Goal: Task Accomplishment & Management: Complete application form

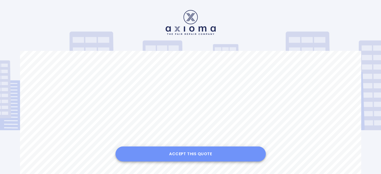
click at [183, 155] on button "Accept this Quote" at bounding box center [190, 153] width 150 height 15
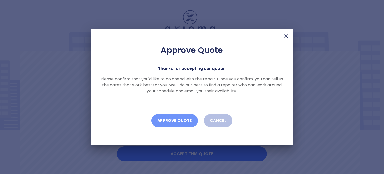
click at [183, 116] on button "Approve Quote" at bounding box center [175, 120] width 47 height 13
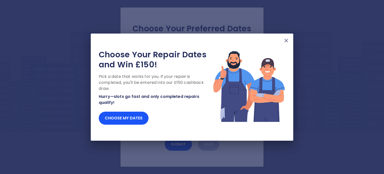
click at [285, 42] on img at bounding box center [287, 41] width 6 height 6
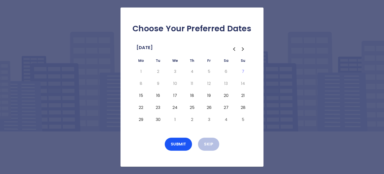
click at [209, 95] on button "19" at bounding box center [209, 96] width 9 height 8
click at [179, 144] on button "Submit" at bounding box center [179, 144] width 28 height 13
